Goal: Use online tool/utility: Utilize a website feature to perform a specific function

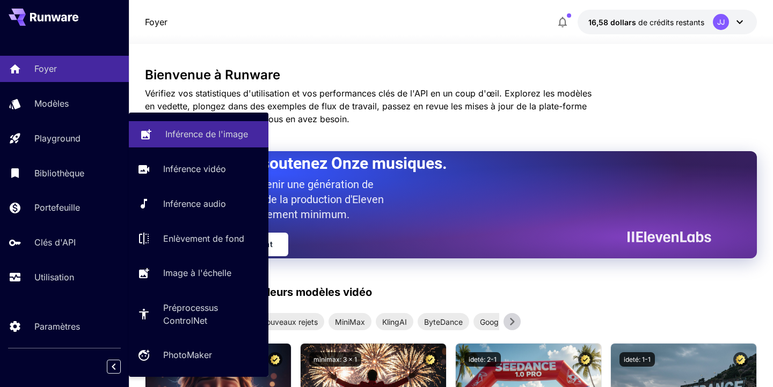
click at [197, 138] on p "Inférence de l'image" at bounding box center [206, 134] width 83 height 13
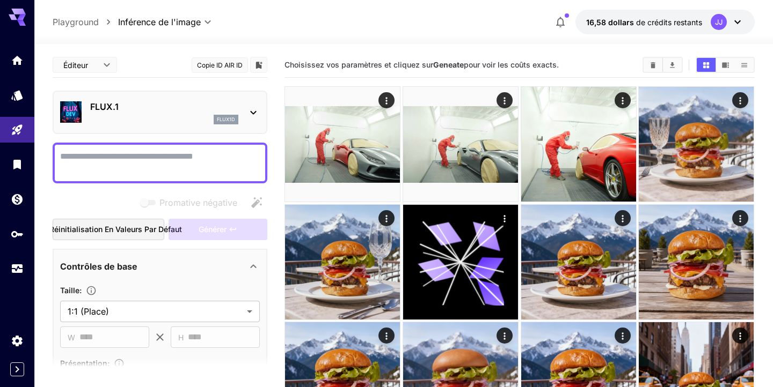
click at [110, 105] on p "FLUX.1" at bounding box center [164, 106] width 148 height 13
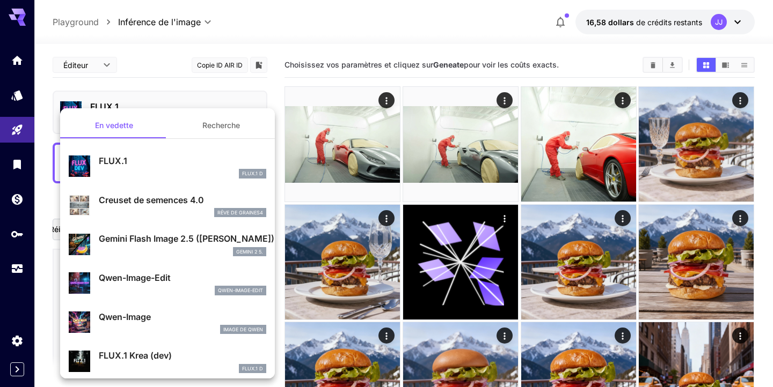
scroll to position [12, 0]
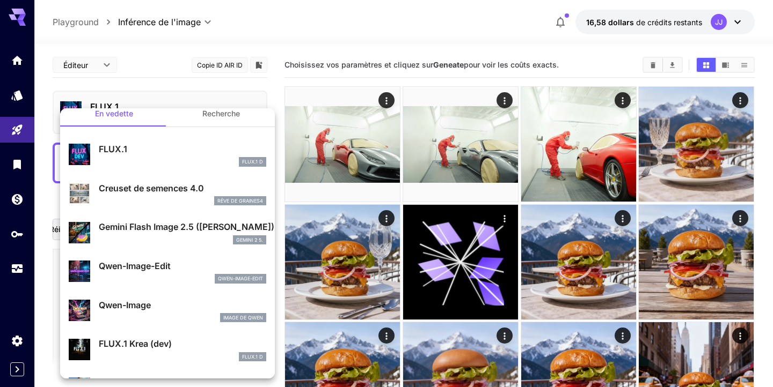
click at [157, 231] on p "Gemini Flash Image 2.5 ([PERSON_NAME])" at bounding box center [182, 227] width 167 height 13
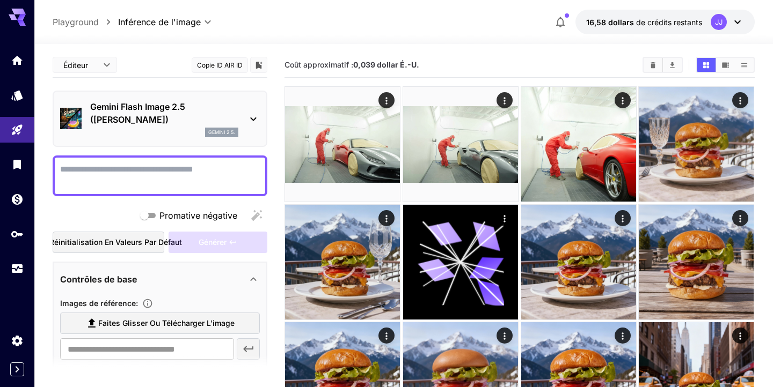
click at [145, 177] on textarea "Promative négative" at bounding box center [160, 176] width 200 height 26
paste textarea "**********"
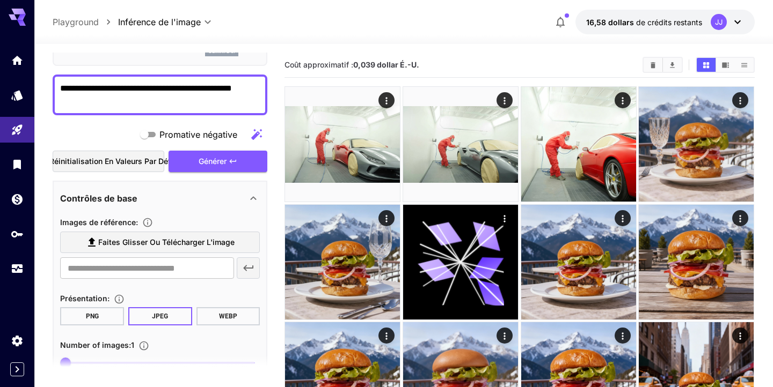
scroll to position [114, 0]
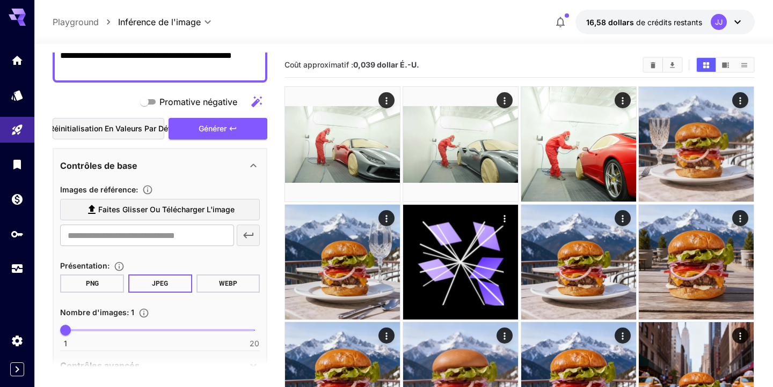
type textarea "**********"
click at [235, 207] on label "Faites glisser ou télécharger l'image" at bounding box center [160, 210] width 200 height 22
click at [0, 0] on input "Faites glisser ou télécharger l'image" at bounding box center [0, 0] width 0 height 0
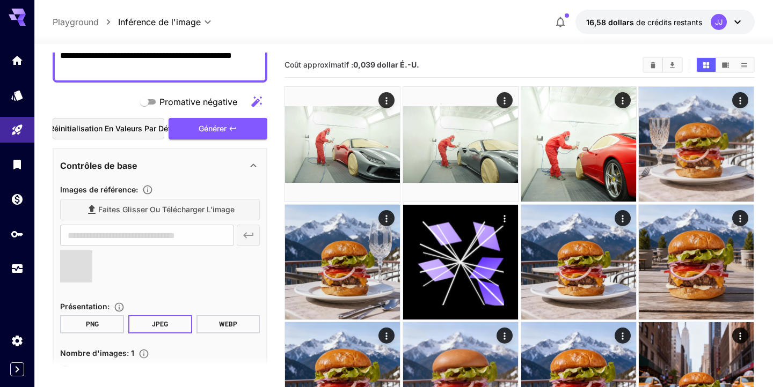
type input "**********"
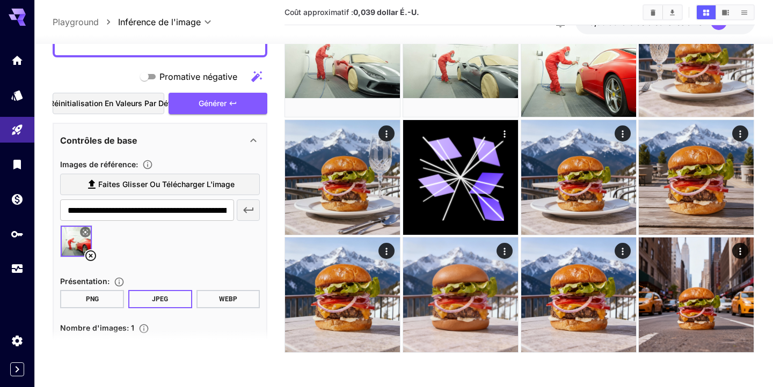
scroll to position [0, 0]
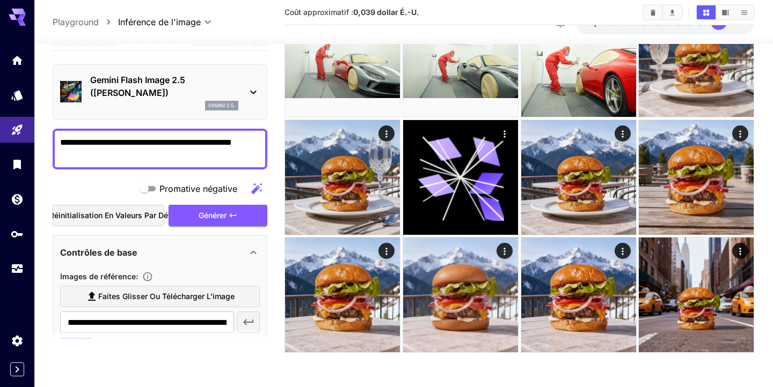
click at [255, 92] on icon at bounding box center [254, 93] width 6 height 4
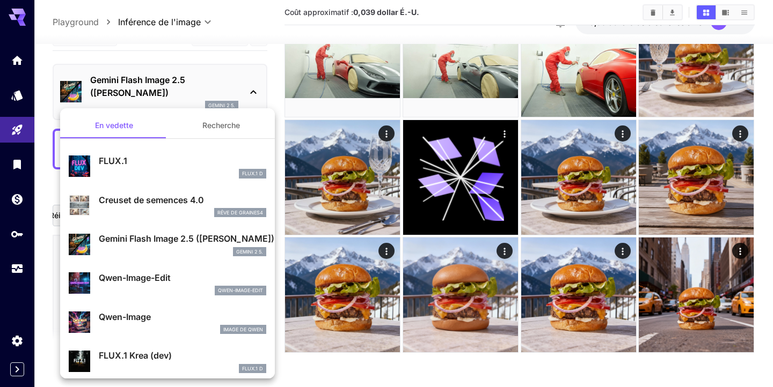
click at [254, 92] on div at bounding box center [386, 193] width 773 height 387
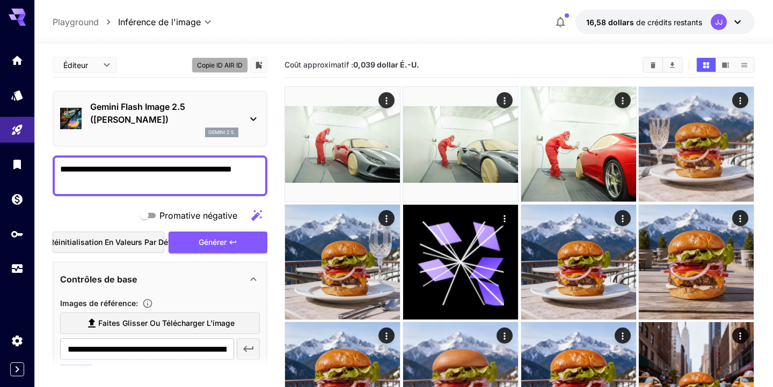
click at [239, 65] on button "Copie ID AIR ID" at bounding box center [220, 65] width 56 height 16
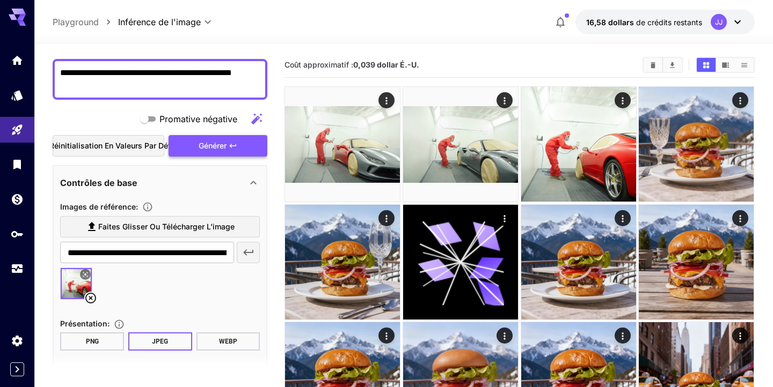
click at [217, 142] on span "Générer" at bounding box center [213, 146] width 28 height 13
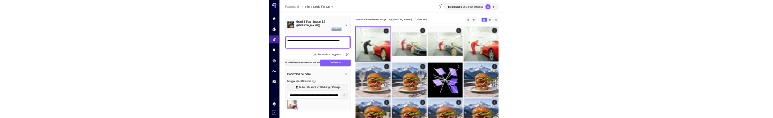
scroll to position [0, 0]
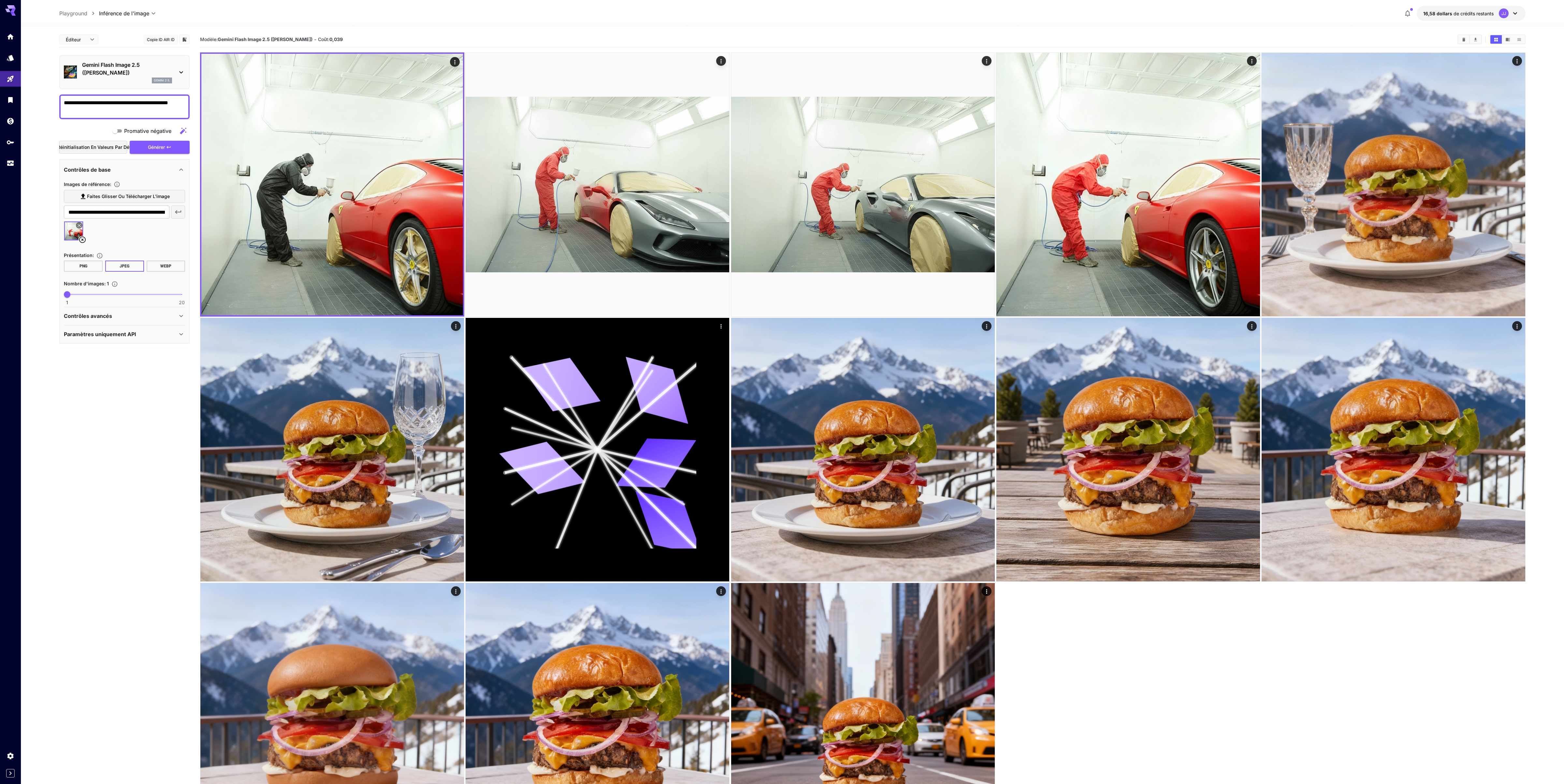
click at [184, 235] on icon at bounding box center [181, 316] width 8 height 8
click at [178, 235] on icon at bounding box center [181, 370] width 8 height 8
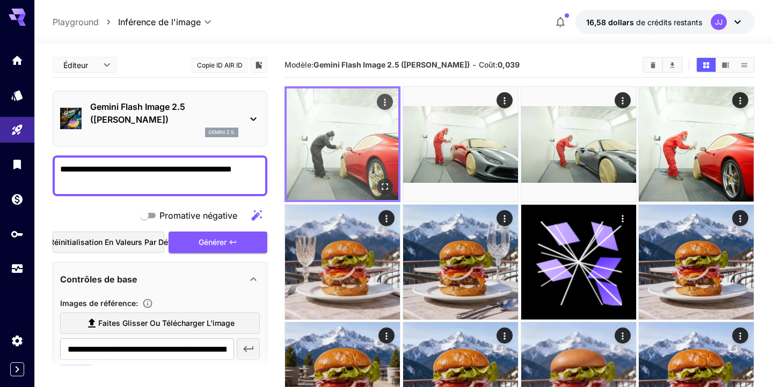
click at [332, 148] on img at bounding box center [343, 145] width 112 height 112
